Goal: Information Seeking & Learning: Learn about a topic

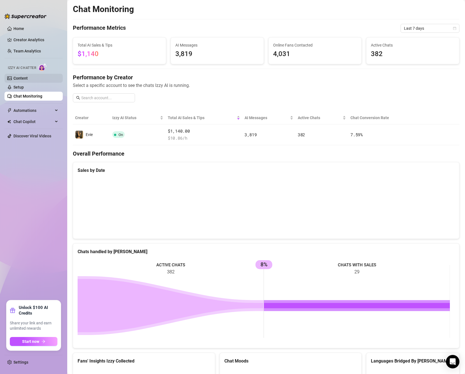
click at [24, 77] on link "Content" at bounding box center [20, 78] width 14 height 4
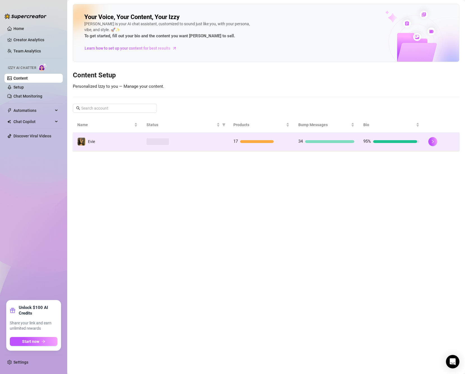
click at [294, 148] on td "34" at bounding box center [326, 142] width 65 height 18
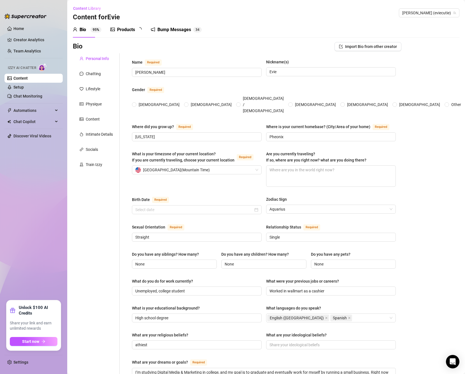
radio input "true"
type input "[DATE]"
drag, startPoint x: 127, startPoint y: 31, endPoint x: 113, endPoint y: 41, distance: 16.9
click at [127, 31] on div "Products" at bounding box center [126, 29] width 18 height 7
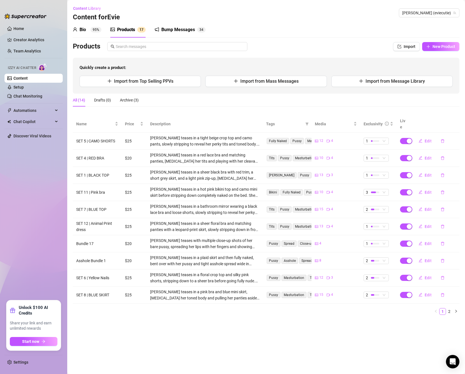
click at [190, 33] on div "Bump Messages" at bounding box center [178, 29] width 34 height 7
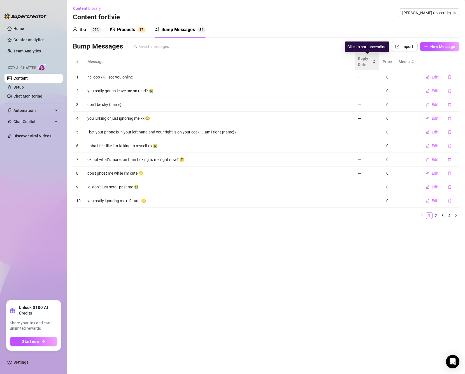
click at [367, 65] on span "Reply Rate" at bounding box center [364, 61] width 13 height 12
click at [44, 112] on span "Automations" at bounding box center [33, 110] width 40 height 9
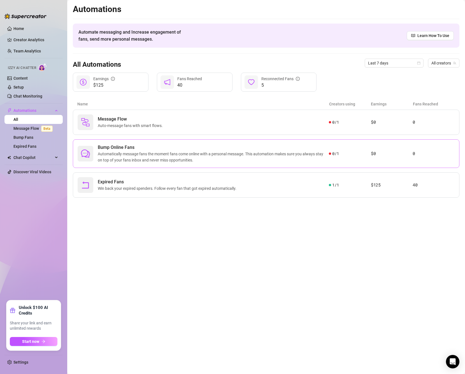
click at [263, 161] on span "Automatically message fans the moment fans come online with a personal message.…" at bounding box center [213, 157] width 231 height 12
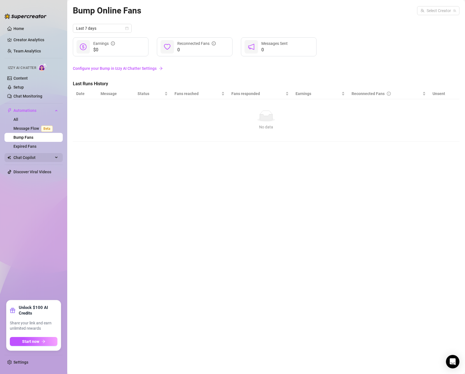
click at [39, 157] on span "Chat Copilot" at bounding box center [33, 157] width 40 height 9
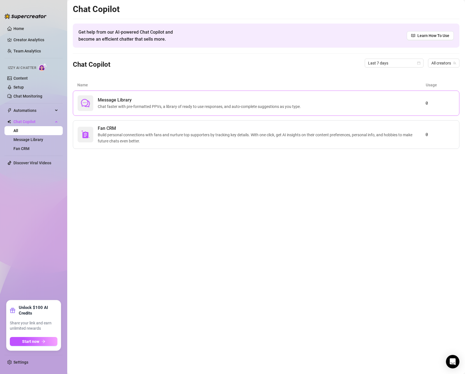
click at [159, 107] on span "Chat faster with pre-formatted PPVs, a library of ready to use responses, and a…" at bounding box center [200, 106] width 205 height 6
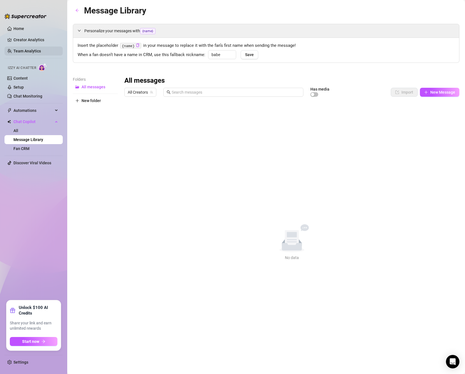
click at [41, 50] on link "Team Analytics" at bounding box center [26, 51] width 27 height 4
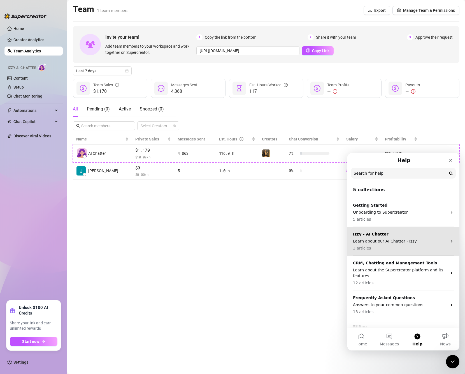
drag, startPoint x: 422, startPoint y: 240, endPoint x: 776, endPoint y: 286, distance: 356.3
click at [422, 240] on p "Learn about our AI Chatter - Izzy" at bounding box center [400, 241] width 94 height 6
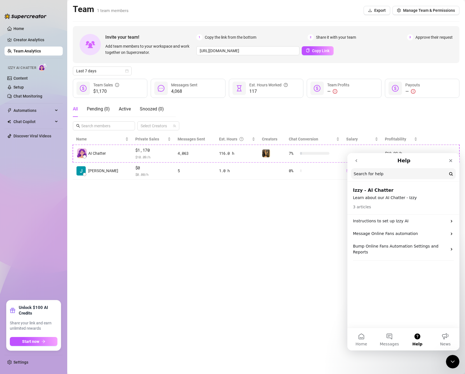
drag, startPoint x: 776, startPoint y: 286, endPoint x: 383, endPoint y: 201, distance: 402.4
click at [411, 246] on p "Bump Online Fans Automation Settings and Reports" at bounding box center [400, 249] width 94 height 12
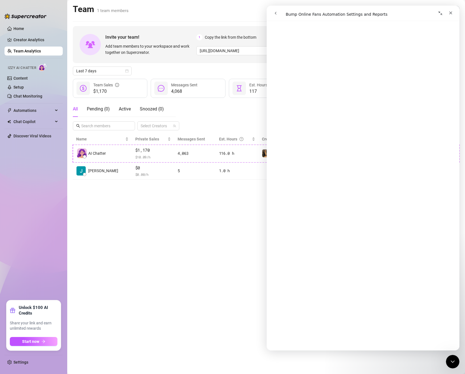
scroll to position [196, 0]
click at [28, 76] on link "Content" at bounding box center [20, 78] width 14 height 4
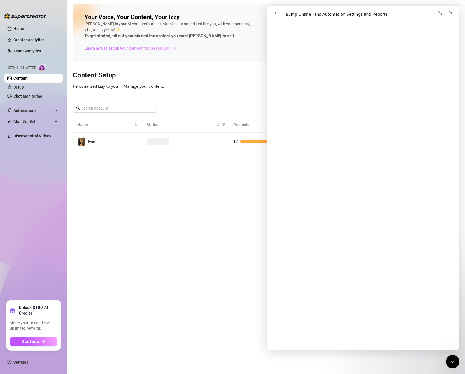
click at [157, 49] on span "Learn how to set up your content for best results" at bounding box center [128, 48] width 86 height 6
click at [42, 94] on link "Chat Monitoring" at bounding box center [27, 96] width 29 height 4
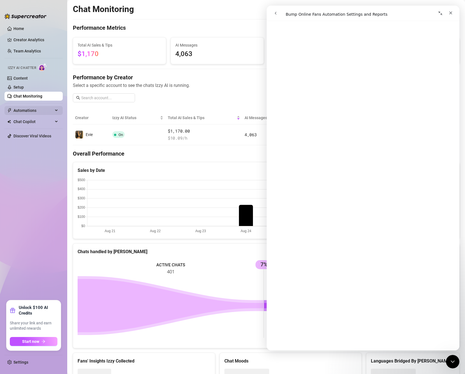
click at [45, 110] on span "Automations" at bounding box center [33, 110] width 40 height 9
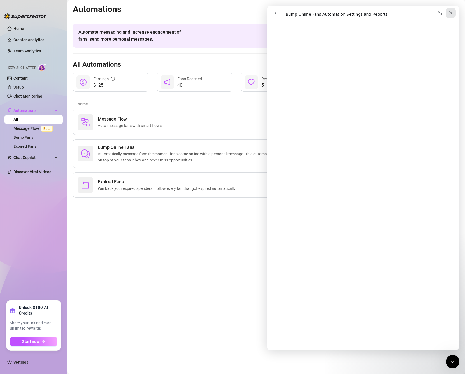
click at [449, 14] on icon "Close" at bounding box center [451, 13] width 4 height 4
